Goal: Use online tool/utility

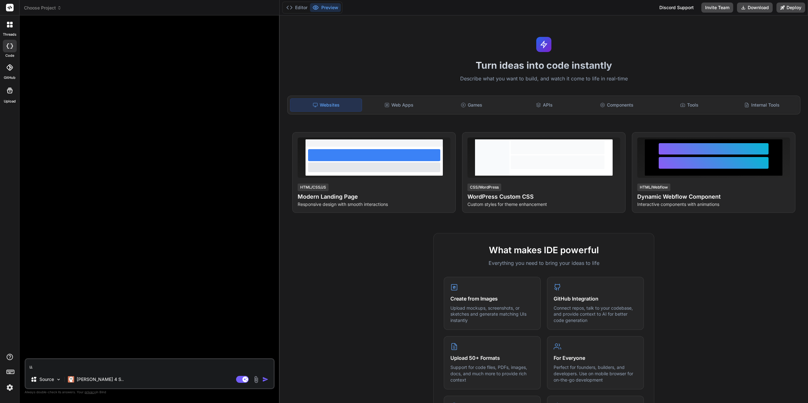
type textarea "x"
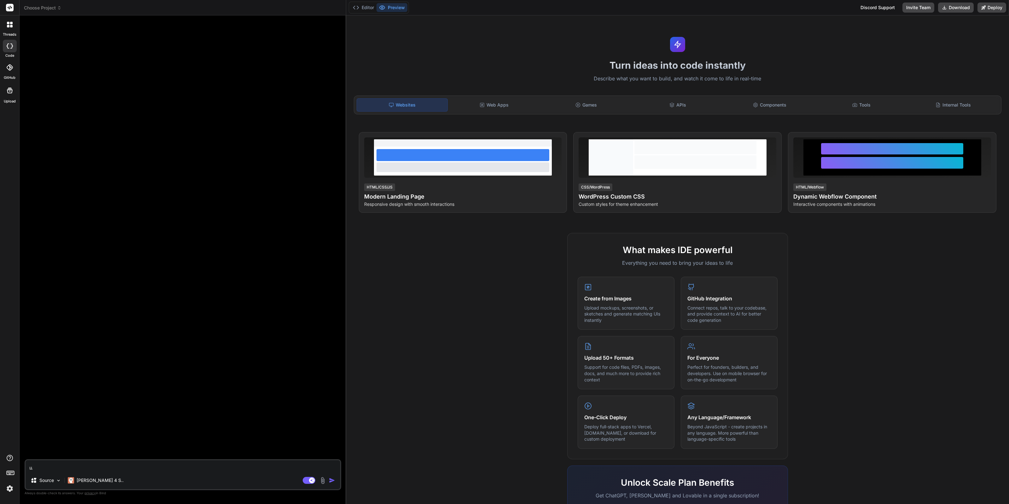
click at [12, 489] on img at bounding box center [9, 489] width 11 height 11
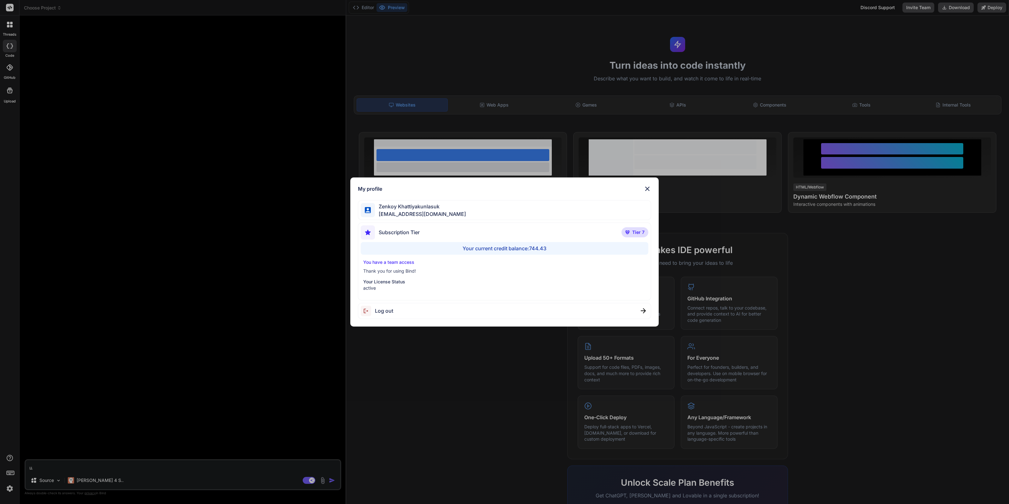
click at [500, 384] on div "My profile [PERSON_NAME] [EMAIL_ADDRESS][DOMAIN_NAME] Subscription Tier Tier 7 …" at bounding box center [504, 252] width 1009 height 504
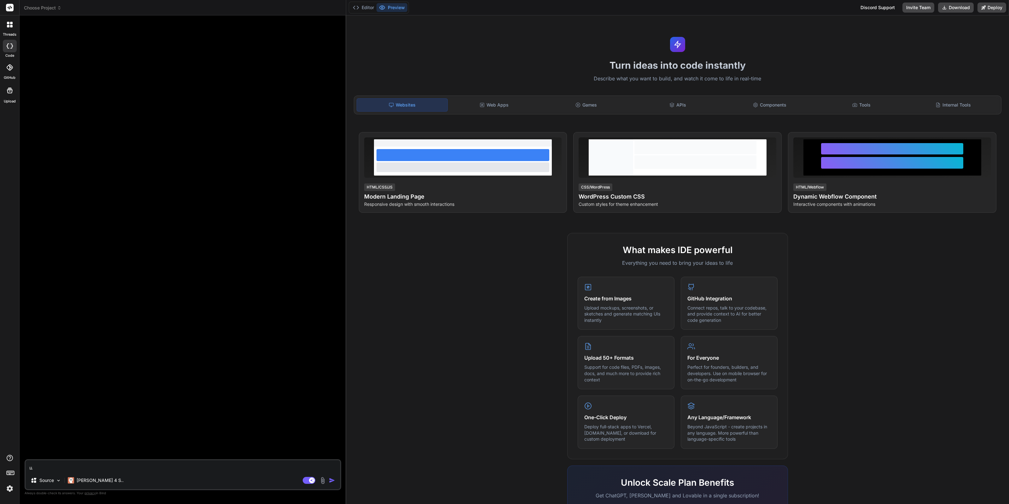
click at [59, 10] on span "Choose Project" at bounding box center [43, 8] width 38 height 6
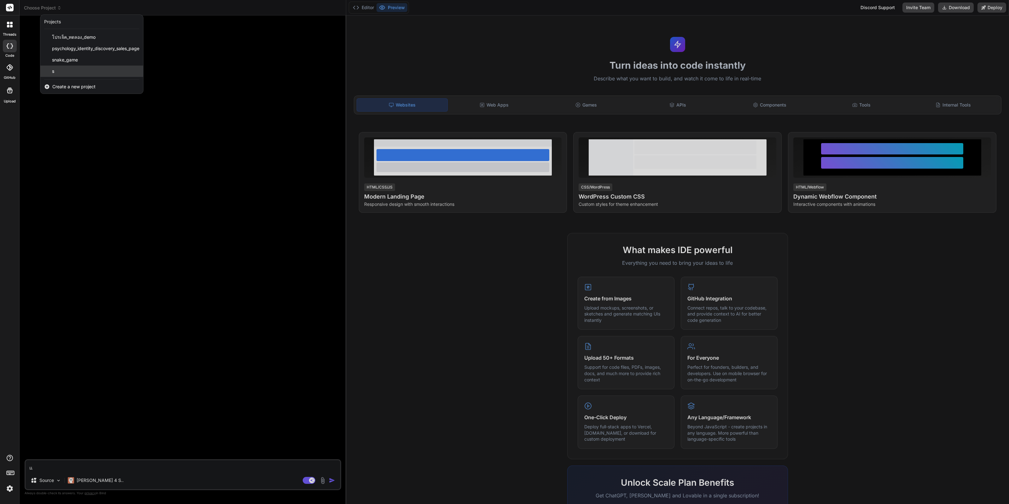
click at [63, 68] on div "s" at bounding box center [91, 71] width 103 height 11
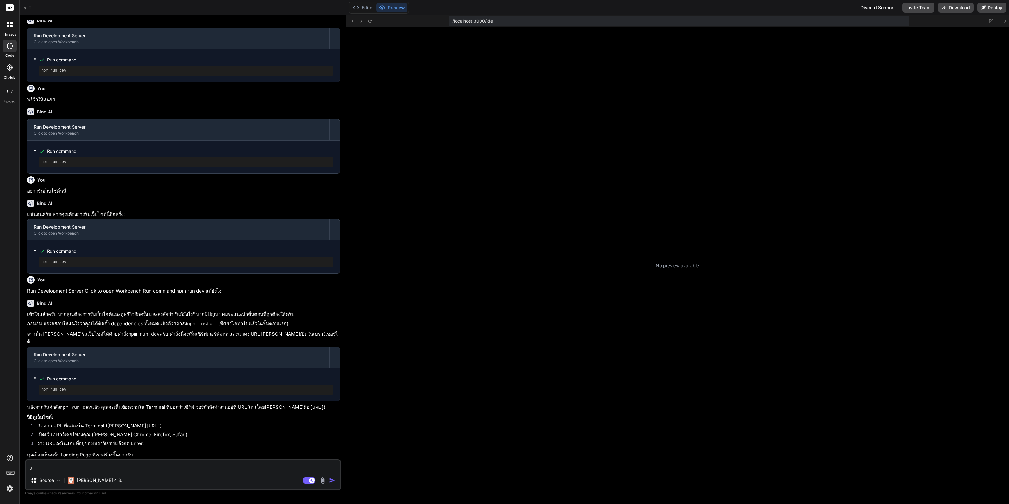
scroll to position [145, 0]
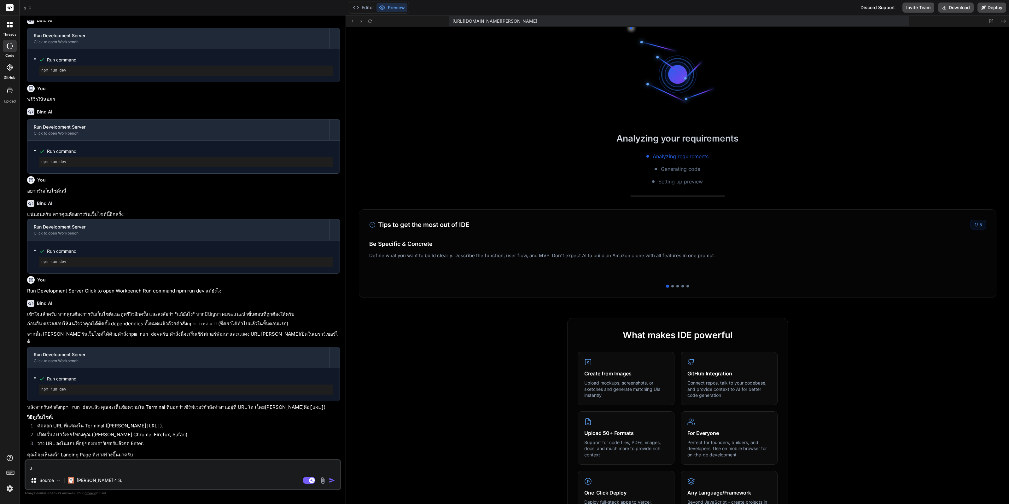
type textarea "x"
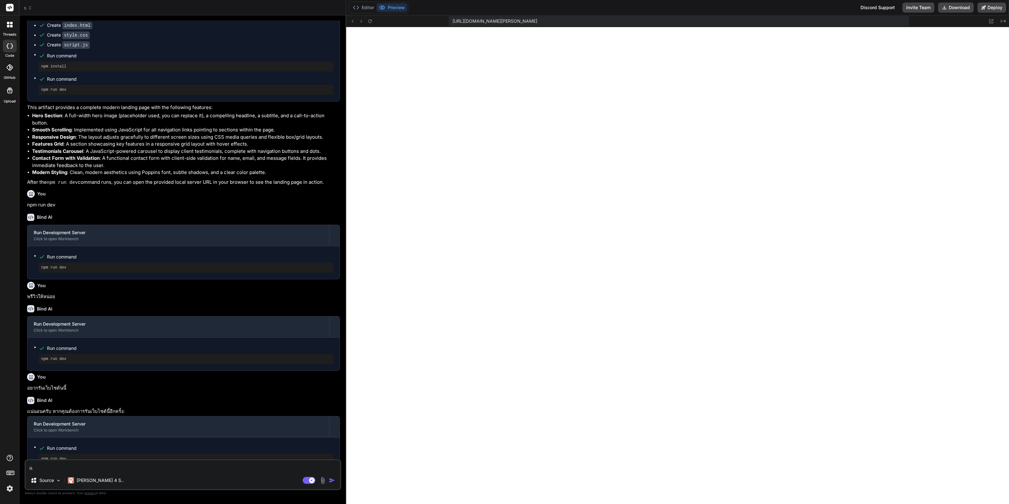
scroll to position [0, 0]
